Goal: Ask a question

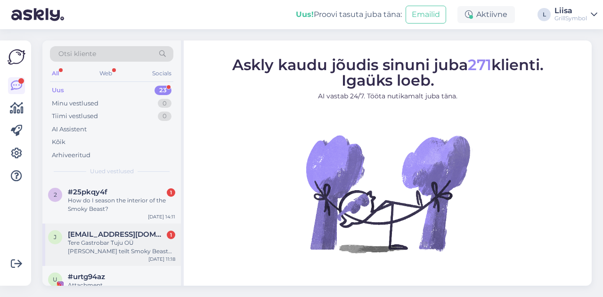
click at [114, 243] on div "Tere Gastrobar Tuju OÜ [PERSON_NAME] teilt Smoky Beast XL ahju ning 4 sondiga t…" at bounding box center [121, 247] width 107 height 17
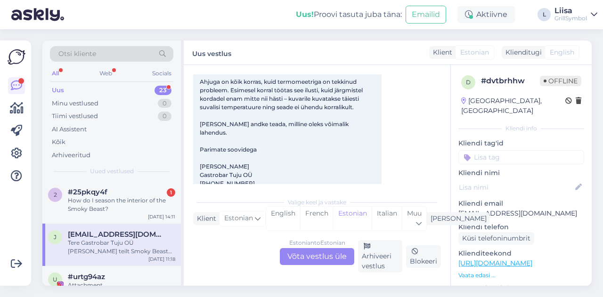
scroll to position [105, 0]
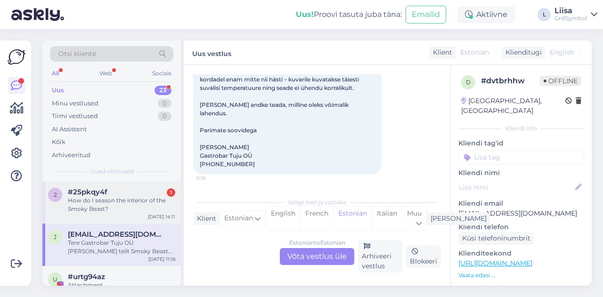
click at [118, 199] on div "How do I season the interior of the Smoky Beast?" at bounding box center [121, 204] width 107 height 17
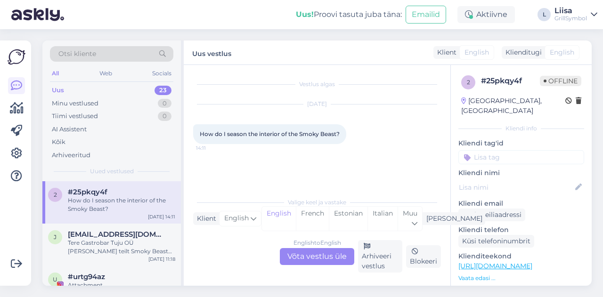
scroll to position [0, 0]
click at [117, 249] on div "Tere Gastrobar Tuju OÜ [PERSON_NAME] teilt Smoky Beast XL ahju ning 4 sondiga t…" at bounding box center [121, 247] width 107 height 17
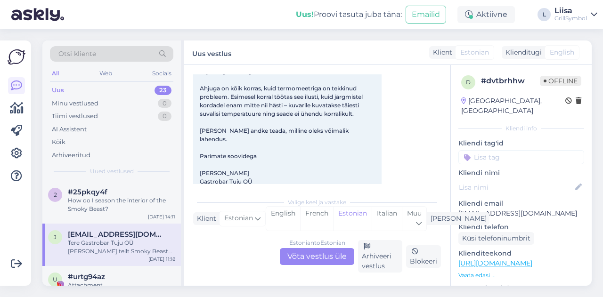
scroll to position [94, 0]
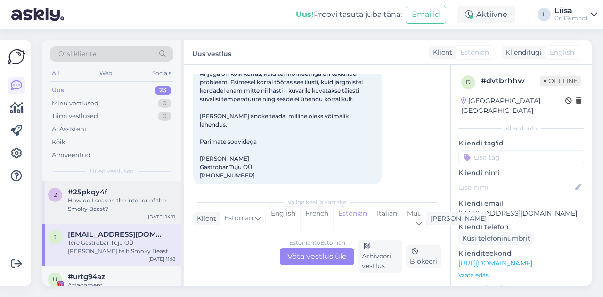
click at [105, 202] on div "How do I season the interior of the Smoky Beast?" at bounding box center [121, 204] width 107 height 17
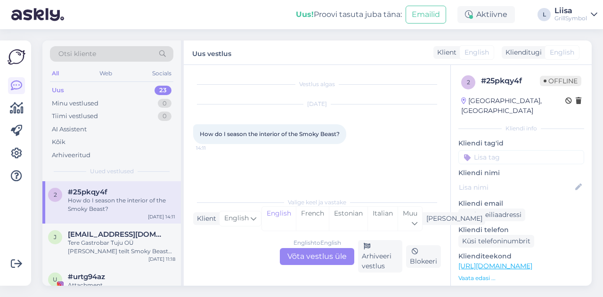
scroll to position [0, 0]
click at [89, 245] on div "Tere Gastrobar Tuju OÜ [PERSON_NAME] teilt Smoky Beast XL ahju ning 4 sondiga t…" at bounding box center [121, 247] width 107 height 17
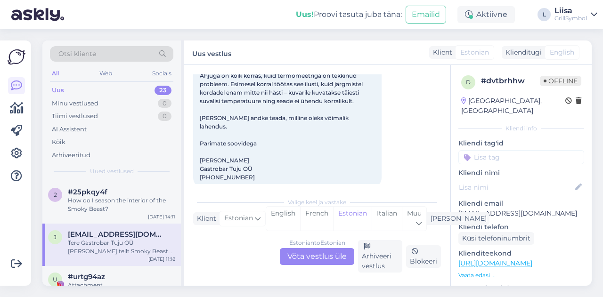
scroll to position [105, 0]
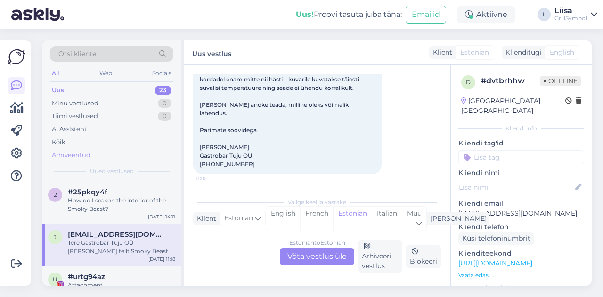
click at [75, 152] on div "Arhiveeritud" at bounding box center [71, 155] width 39 height 9
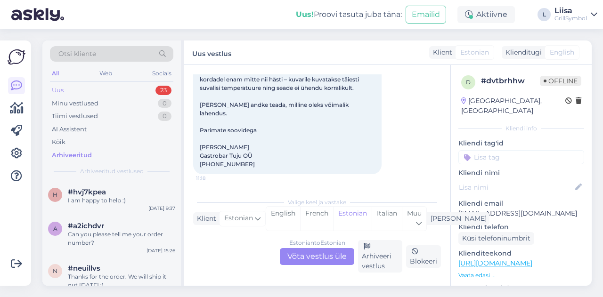
click at [73, 86] on div "Uus 23" at bounding box center [111, 90] width 123 height 13
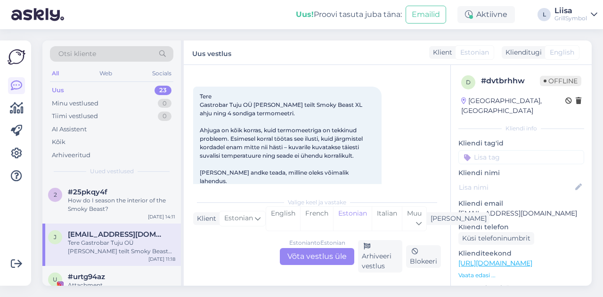
scroll to position [11, 0]
